Goal: Transaction & Acquisition: Download file/media

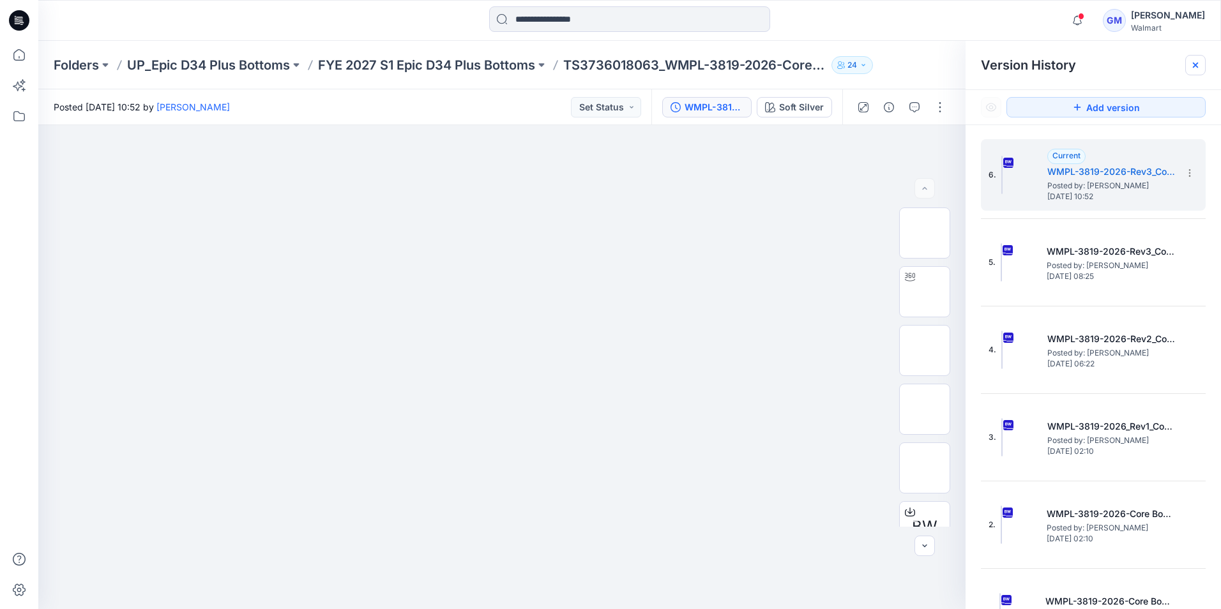
click at [1195, 67] on icon at bounding box center [1195, 65] width 10 height 10
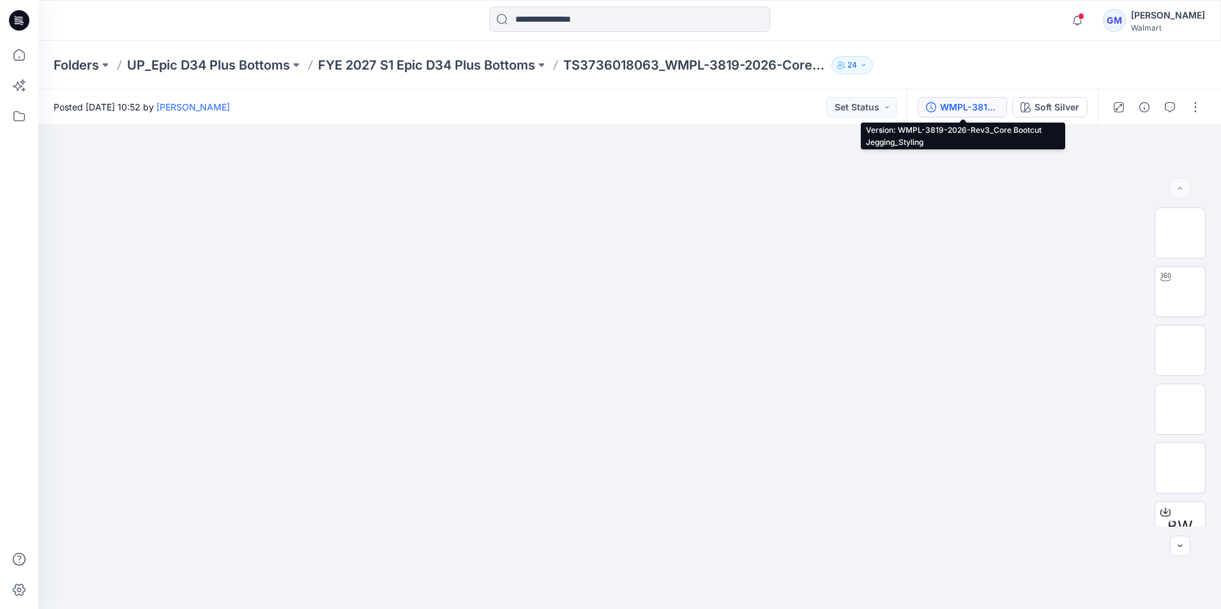
click at [958, 104] on div "WMPL-3819-2026-Rev3_Core Bootcut Jegging_Styling" at bounding box center [969, 107] width 59 height 14
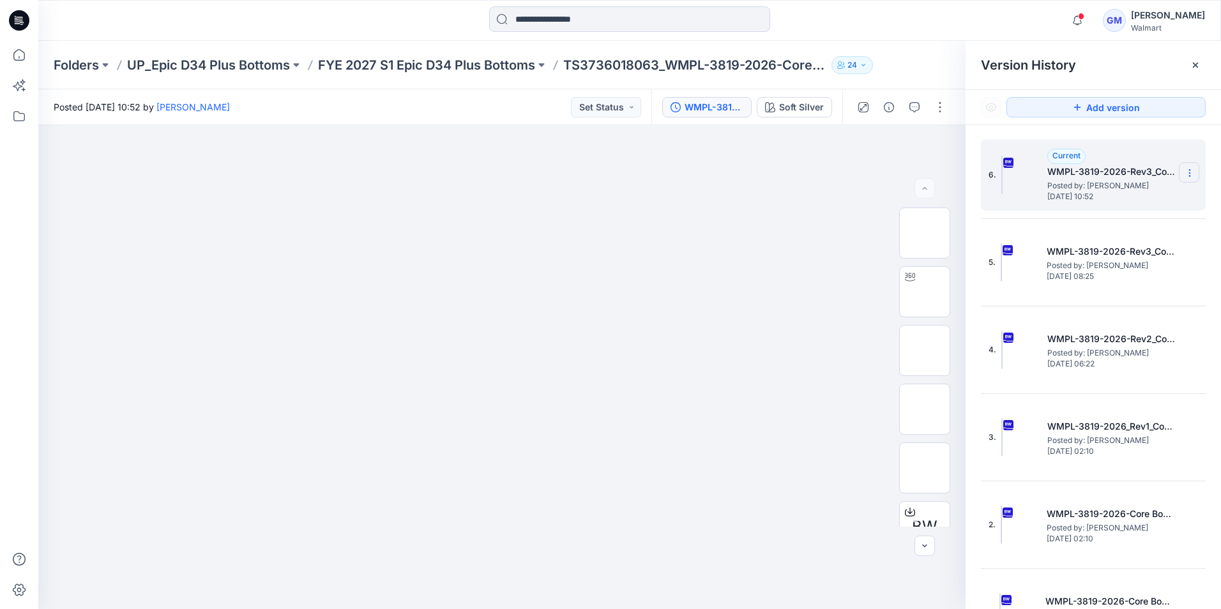
click at [1187, 169] on icon at bounding box center [1189, 173] width 10 height 10
click at [833, 188] on div at bounding box center [501, 367] width 927 height 484
click at [1199, 66] on icon at bounding box center [1195, 65] width 10 height 10
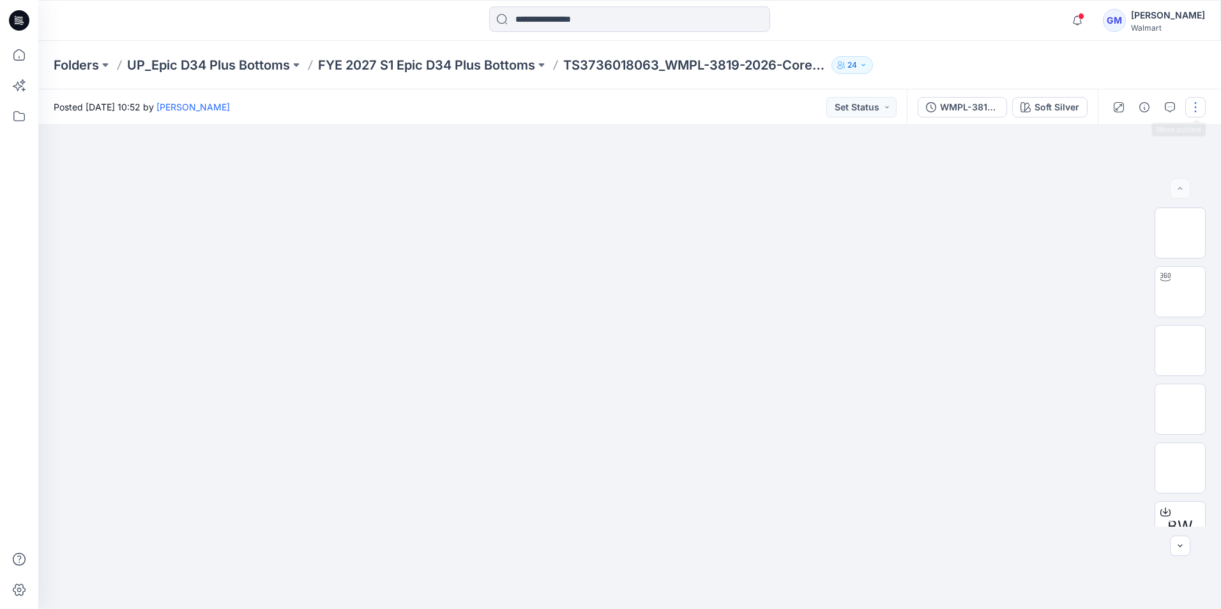
click at [1196, 109] on button "button" at bounding box center [1195, 107] width 20 height 20
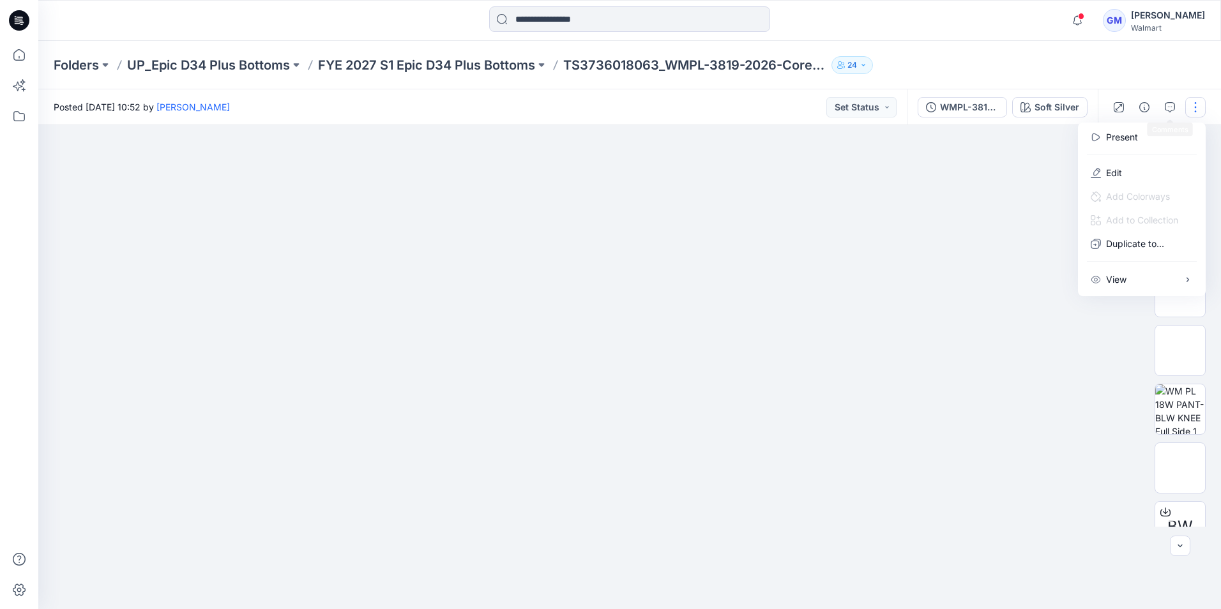
click at [1197, 105] on button "button" at bounding box center [1195, 107] width 20 height 20
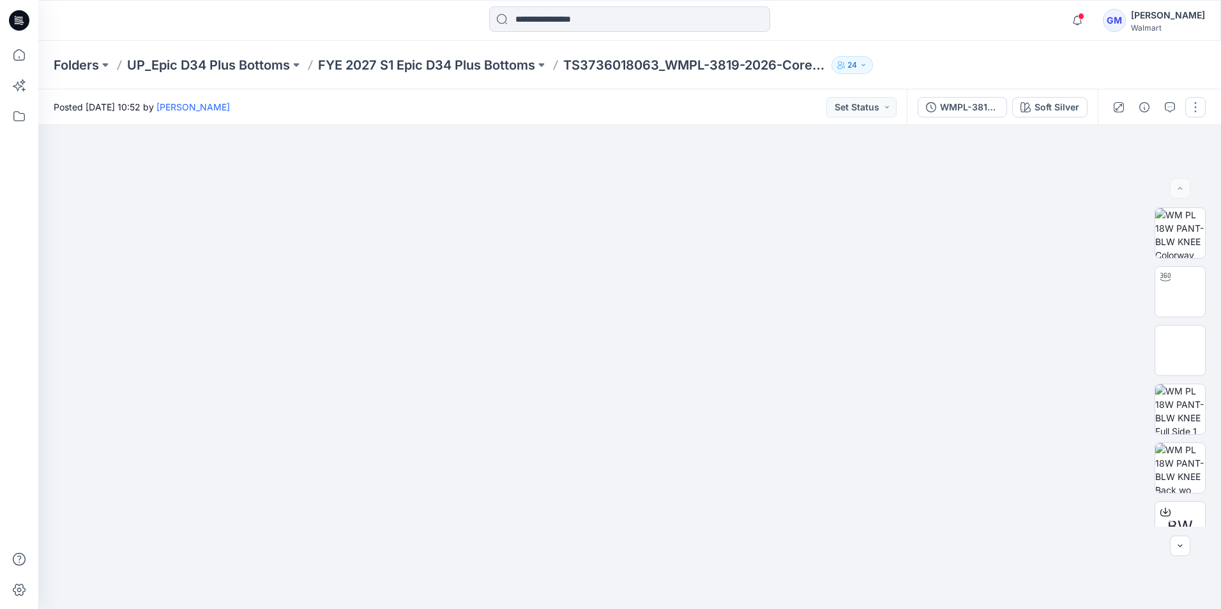
click at [1196, 104] on button "button" at bounding box center [1195, 107] width 20 height 20
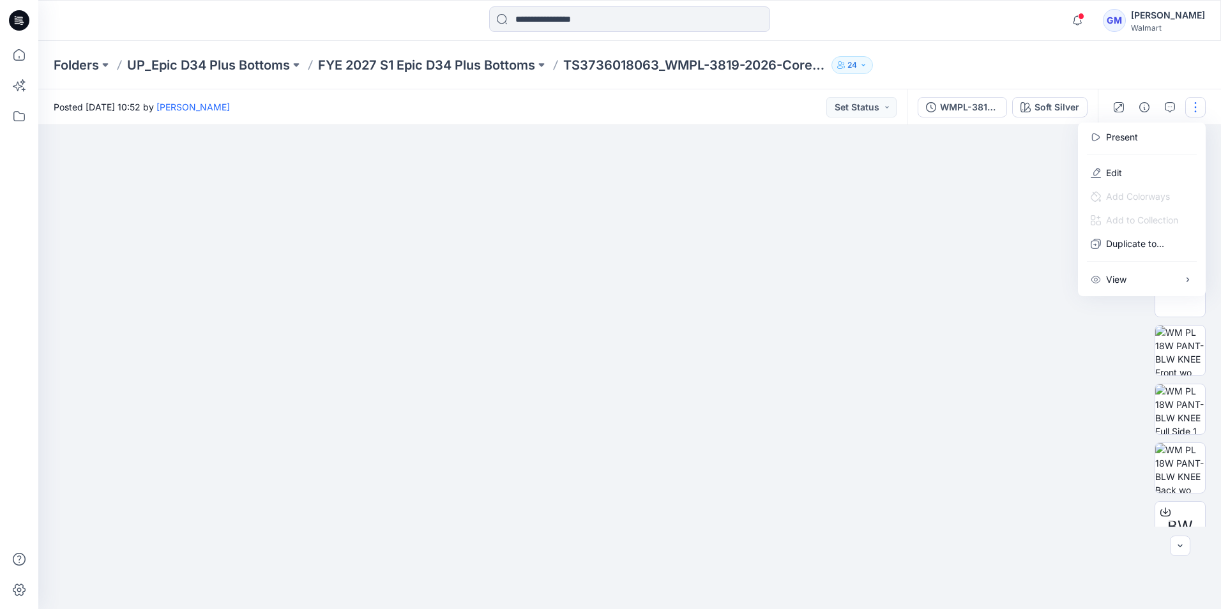
drag, startPoint x: 980, startPoint y: 214, endPoint x: 993, endPoint y: 154, distance: 60.7
click at [979, 210] on div at bounding box center [629, 367] width 1182 height 484
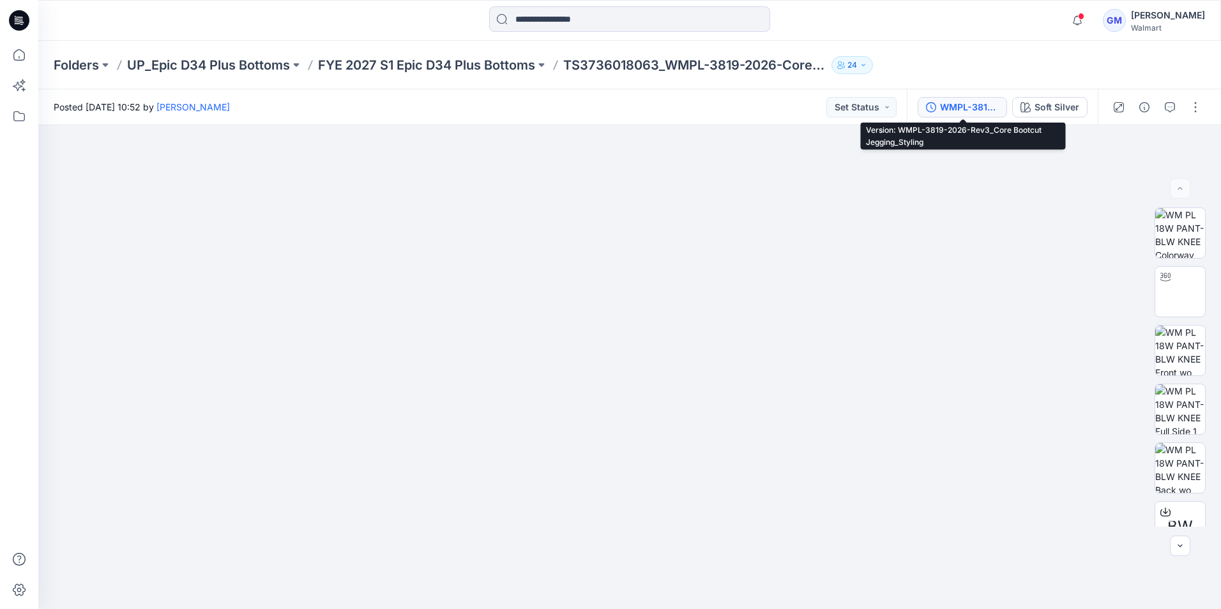
click at [984, 110] on div "WMPL-3819-2026-Rev3_Core Bootcut Jegging_Styling" at bounding box center [969, 107] width 59 height 14
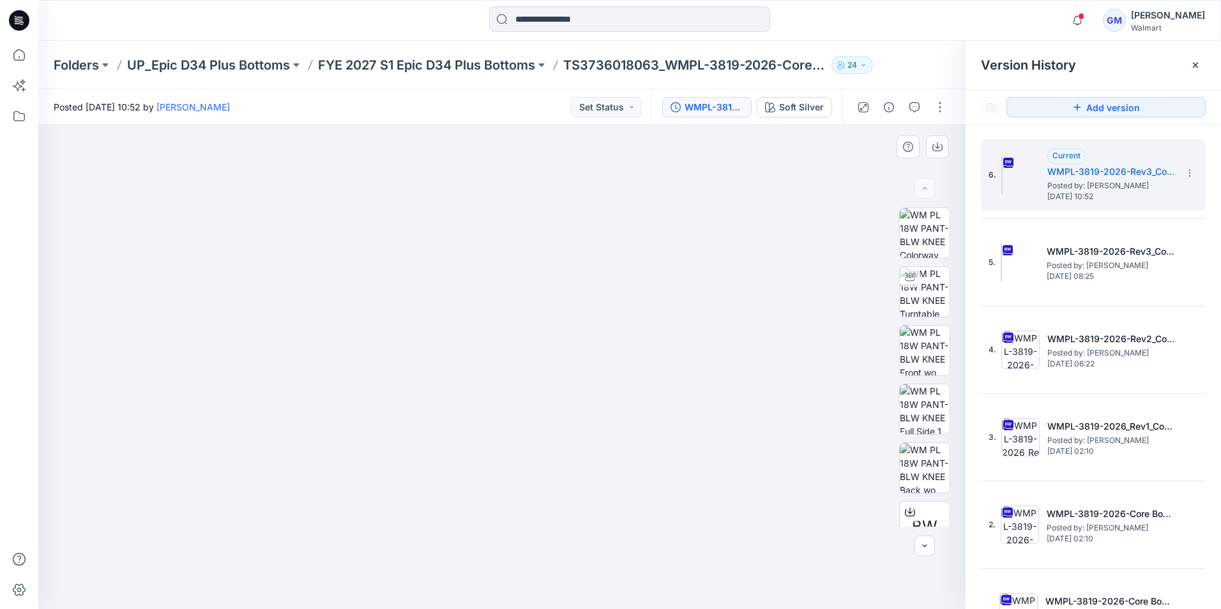
click at [775, 176] on img at bounding box center [502, 176] width 638 height 0
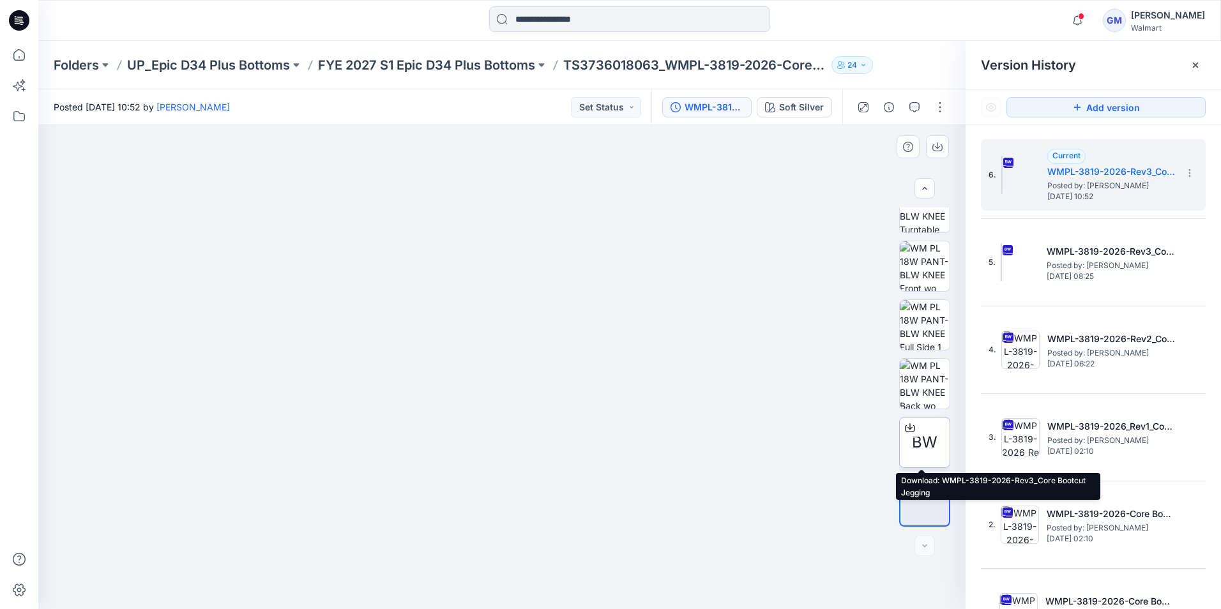
click at [907, 426] on icon at bounding box center [910, 428] width 10 height 10
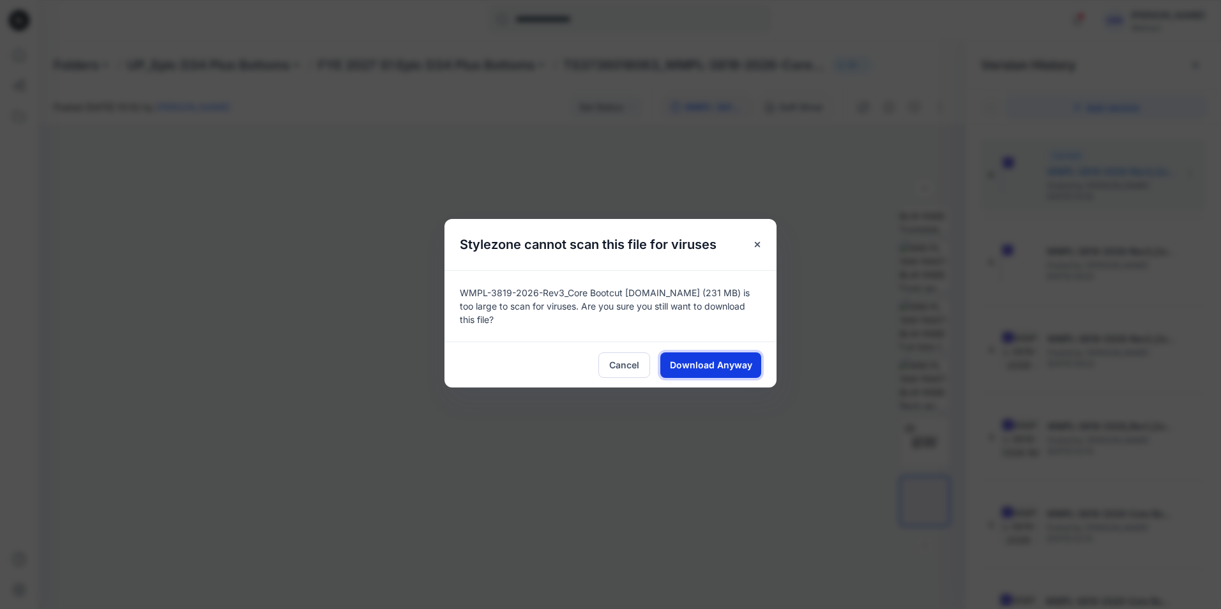
click at [715, 362] on span "Download Anyway" at bounding box center [711, 364] width 82 height 13
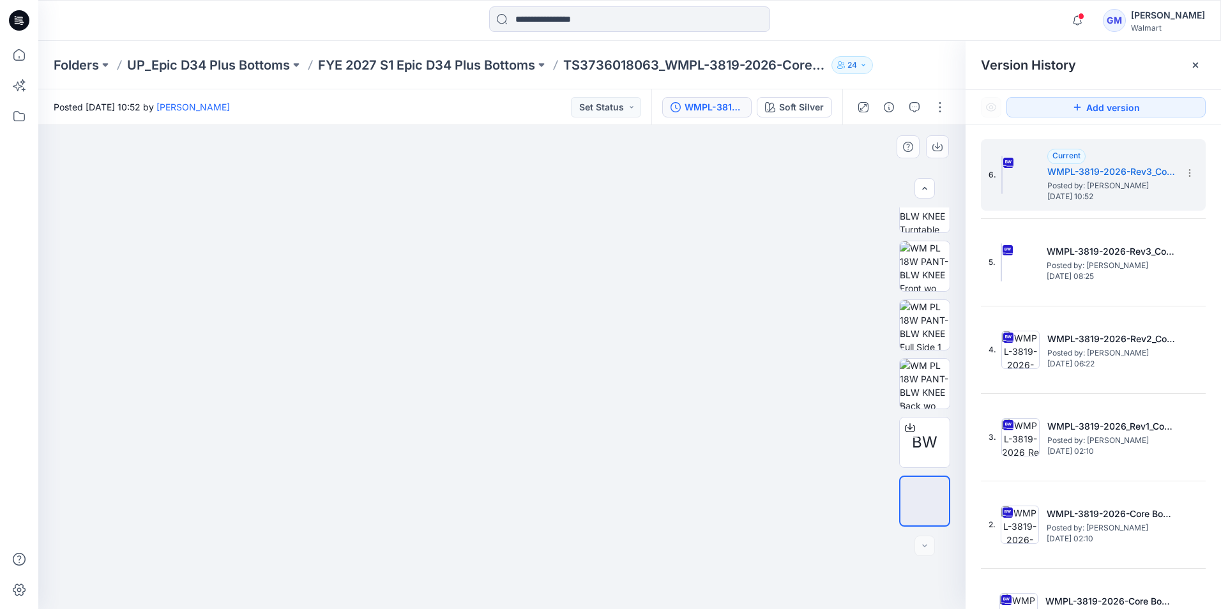
click at [762, 176] on img at bounding box center [502, 176] width 638 height 0
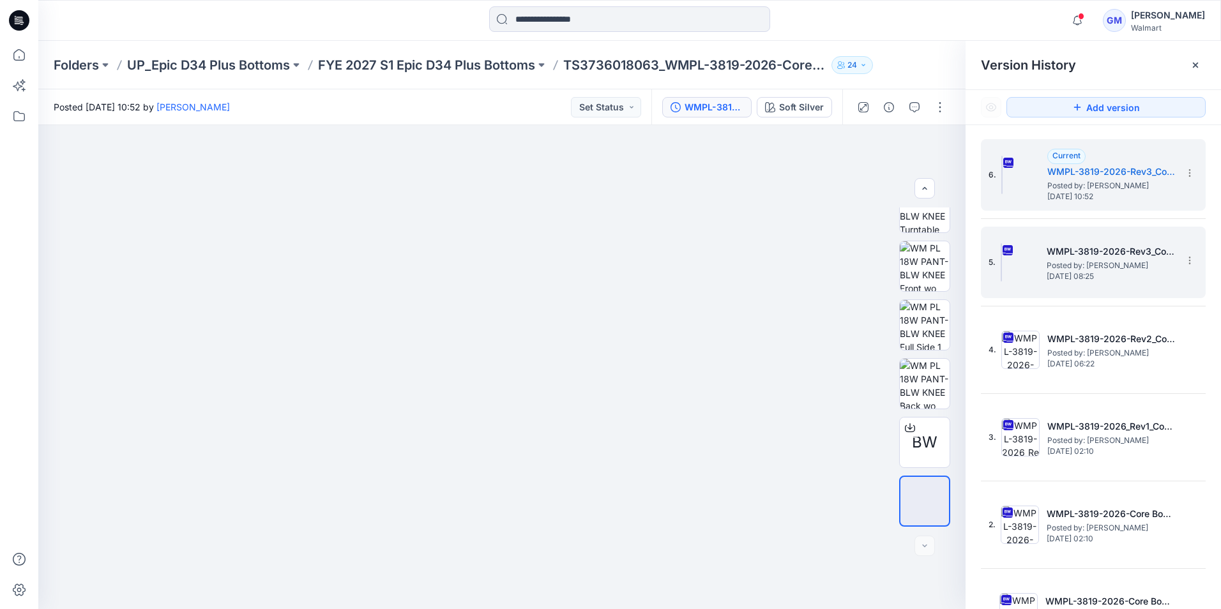
click at [1101, 245] on h5 "WMPL-3819-2026-Rev3_Core Bootcut Jegging_Full Colorway" at bounding box center [1110, 251] width 128 height 15
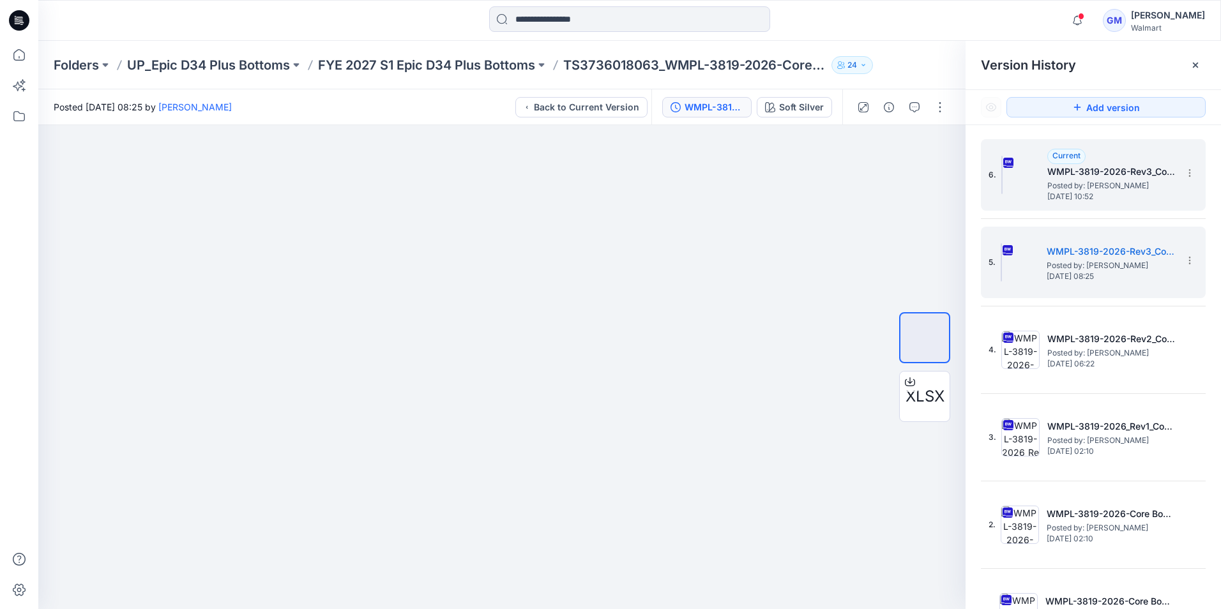
click at [1085, 183] on span "Posted by: [PERSON_NAME]" at bounding box center [1111, 185] width 128 height 13
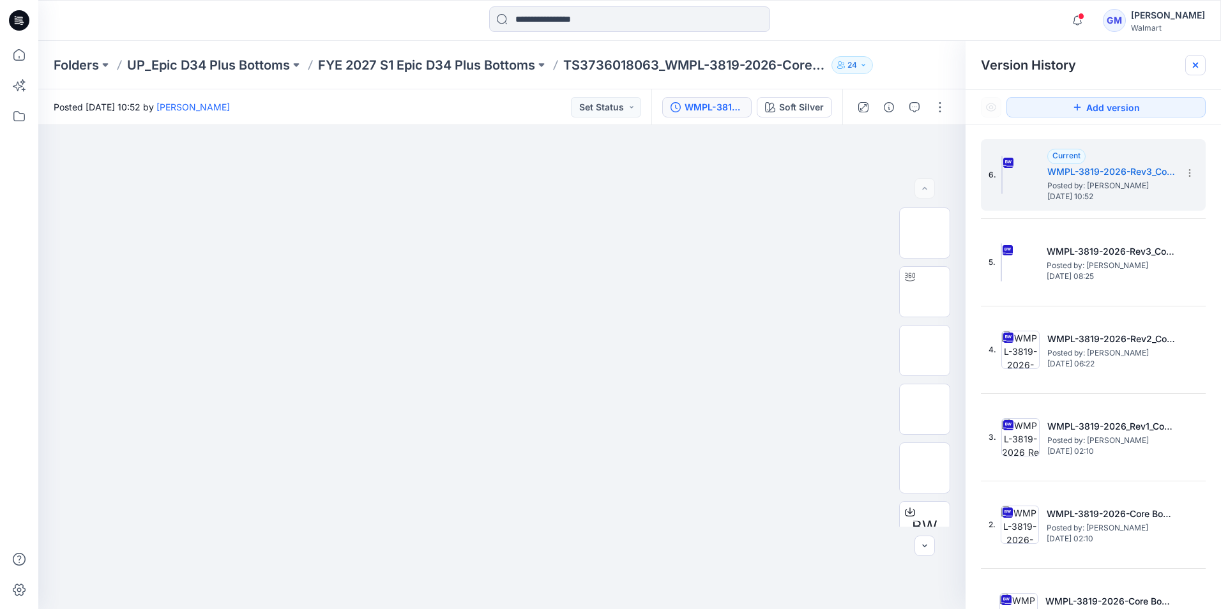
click at [1195, 66] on icon at bounding box center [1195, 65] width 10 height 10
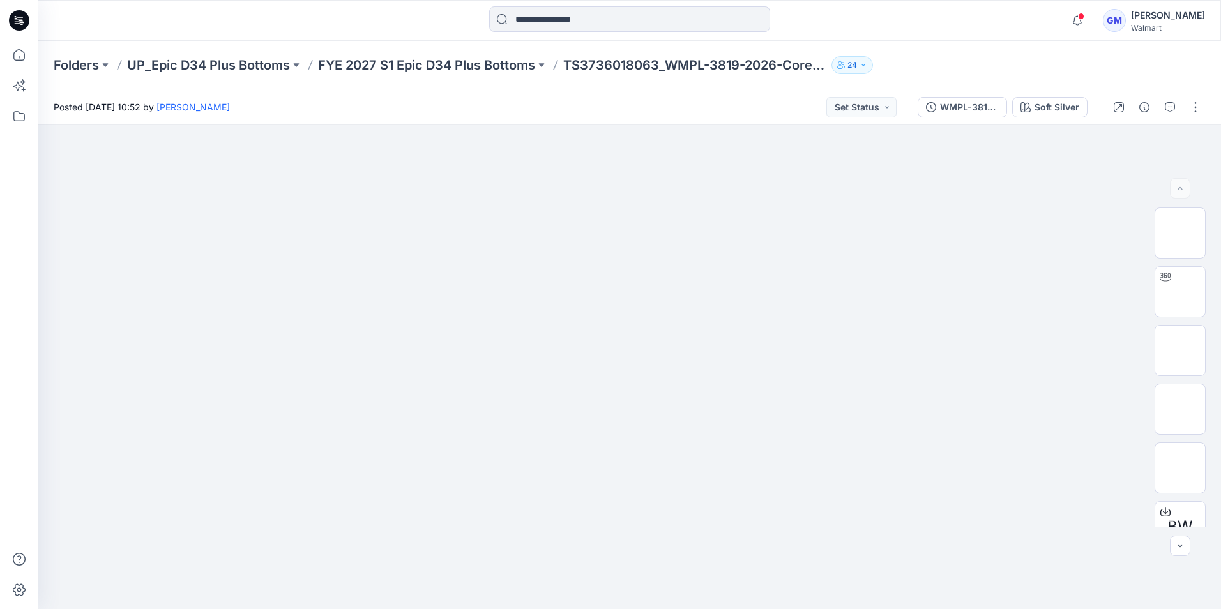
click at [796, 608] on html "Notifications [PERSON_NAME] changed the status of WMB-3958-2026 LS Oxford Shirt…" at bounding box center [610, 304] width 1221 height 609
